Goal: Transaction & Acquisition: Purchase product/service

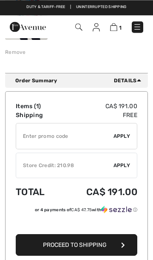
scroll to position [161, 0]
click at [76, 137] on input "TEXT" at bounding box center [64, 136] width 97 height 25
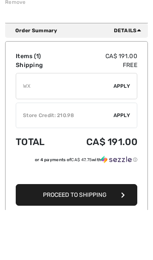
type input "W"
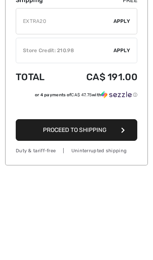
scroll to position [188, 0]
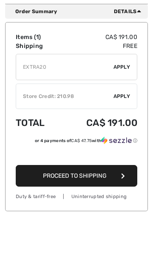
type input "EXTRA20"
click at [126, 106] on span "Apply" at bounding box center [121, 110] width 17 height 8
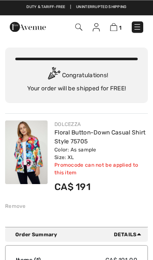
scroll to position [0, 0]
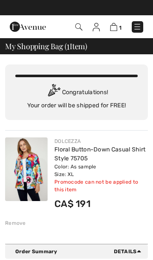
click at [78, 25] on img at bounding box center [78, 26] width 7 height 7
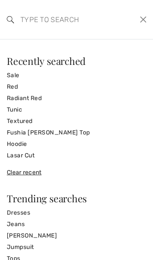
click at [17, 106] on link "Tunic" at bounding box center [76, 109] width 139 height 11
click at [21, 108] on link "Tunic" at bounding box center [76, 109] width 139 height 11
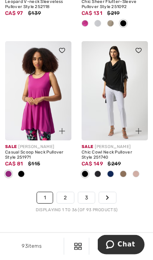
scroll to position [2653, 0]
click at [71, 193] on link "2" at bounding box center [65, 198] width 17 height 11
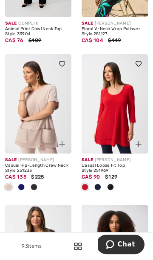
scroll to position [190, 0]
click at [25, 109] on img at bounding box center [38, 103] width 66 height 99
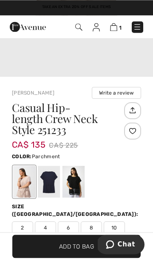
scroll to position [176, 0]
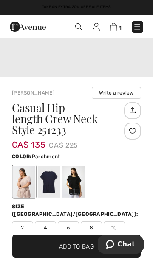
click at [52, 184] on div at bounding box center [49, 182] width 22 height 32
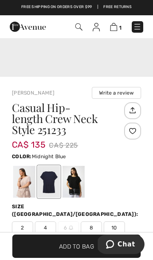
scroll to position [0, 0]
click at [76, 184] on div at bounding box center [73, 182] width 22 height 32
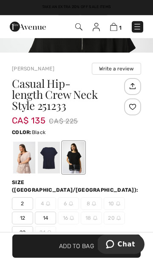
scroll to position [200, 0]
click at [41, 153] on div at bounding box center [49, 158] width 22 height 32
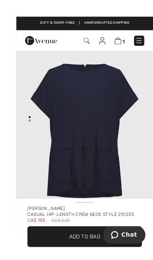
scroll to position [22, 0]
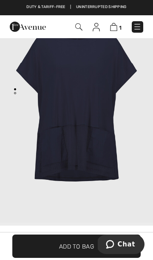
click at [18, 91] on img "1 / 1" at bounding box center [76, 108] width 153 height 229
